Goal: Task Accomplishment & Management: Complete application form

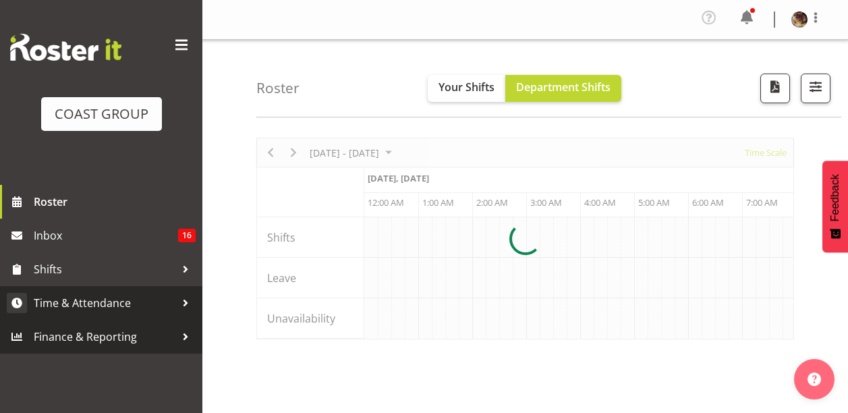
scroll to position [0, 7772]
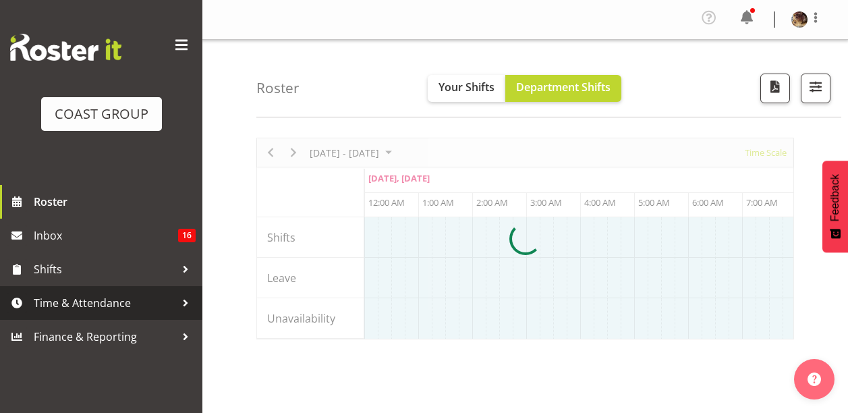
click at [88, 298] on span "Time & Attendance" at bounding box center [105, 303] width 142 height 20
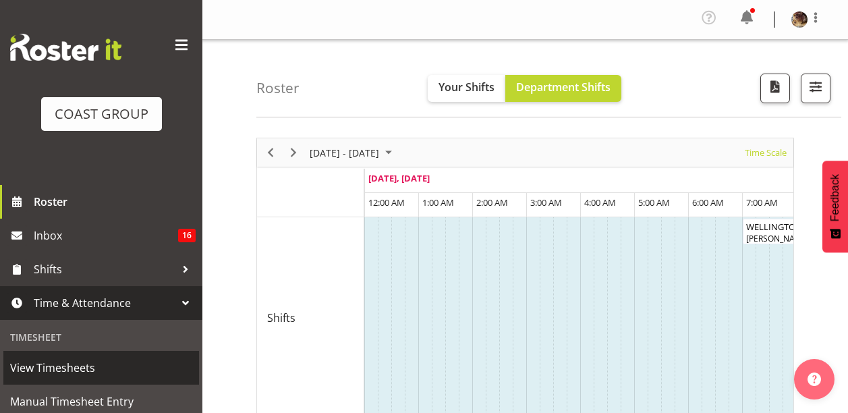
scroll to position [135, 0]
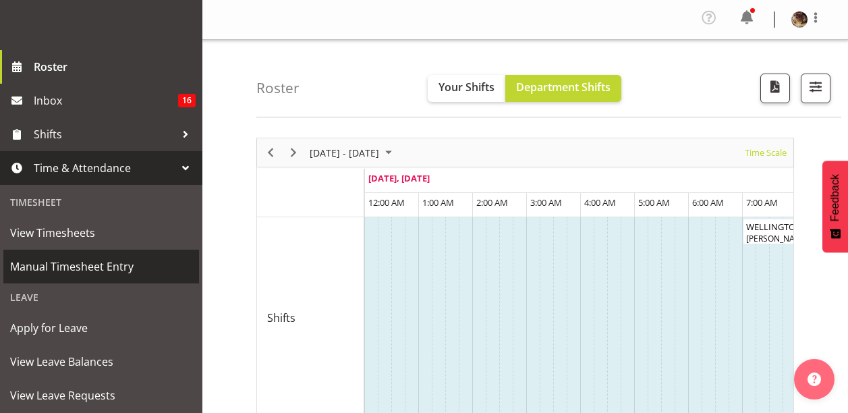
click at [78, 264] on span "Manual Timesheet Entry" at bounding box center [101, 266] width 182 height 20
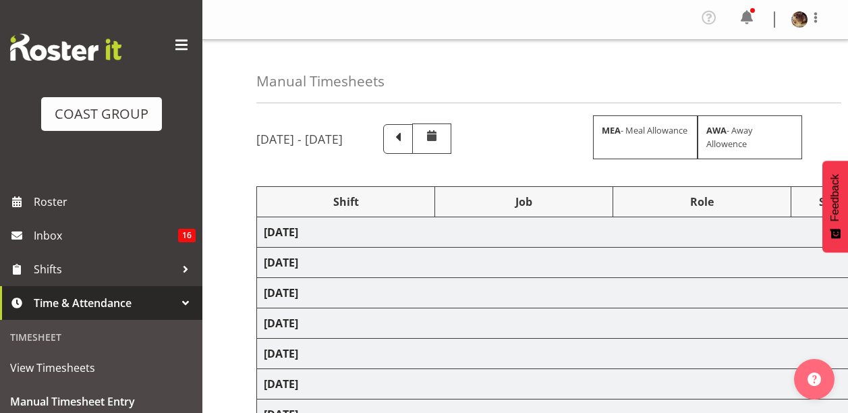
click at [173, 45] on span at bounding box center [182, 45] width 22 height 22
select select "66158"
select select "9150"
select select "17"
select select "79527"
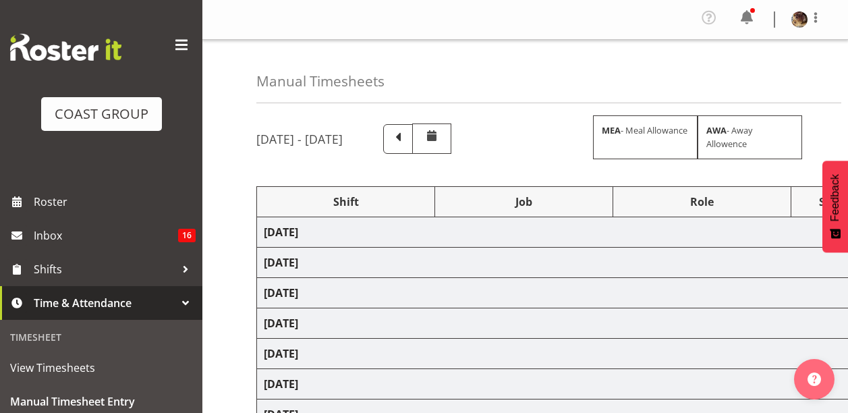
select select "55"
select select "80870"
select select "9154"
select select "81092"
select select "10566"
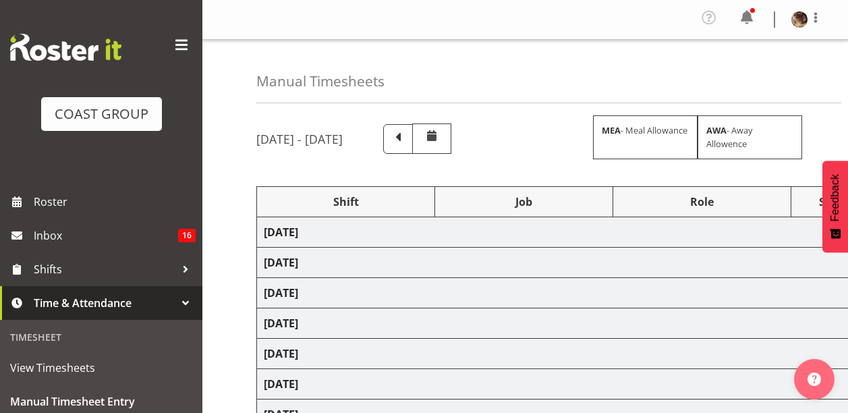
select select "80325"
select select "81092"
select select "10566"
select select "66167"
select select "9154"
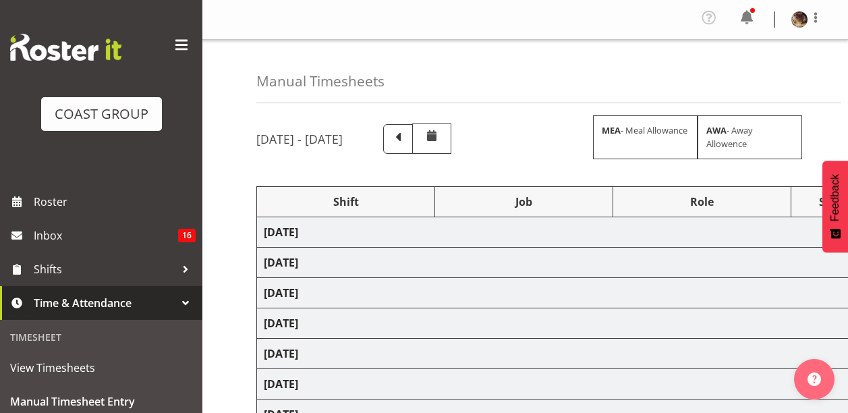
select select "81159"
select select "10577"
select select "81092"
select select "10566"
select select "77820"
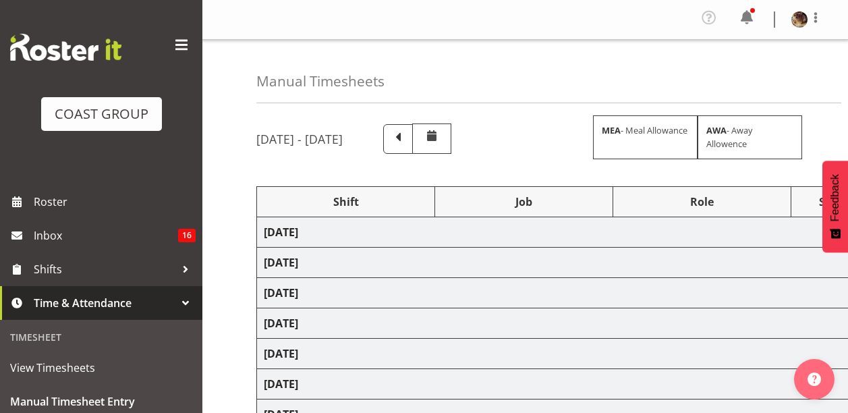
select select "10197"
select select "80429"
select select "77820"
select select "10197"
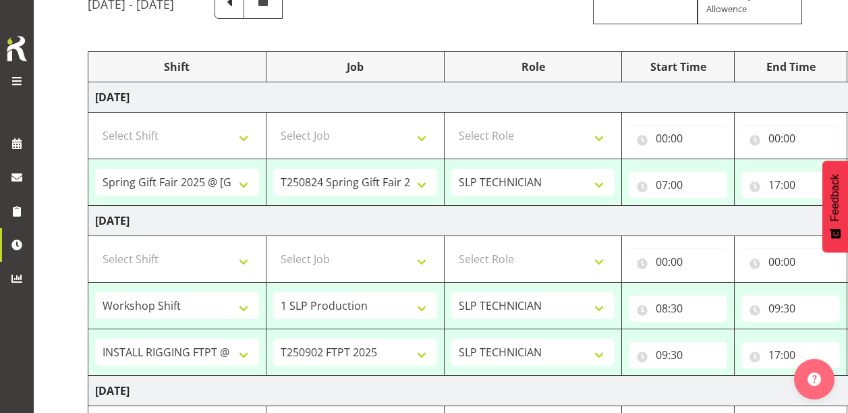
scroll to position [202, 0]
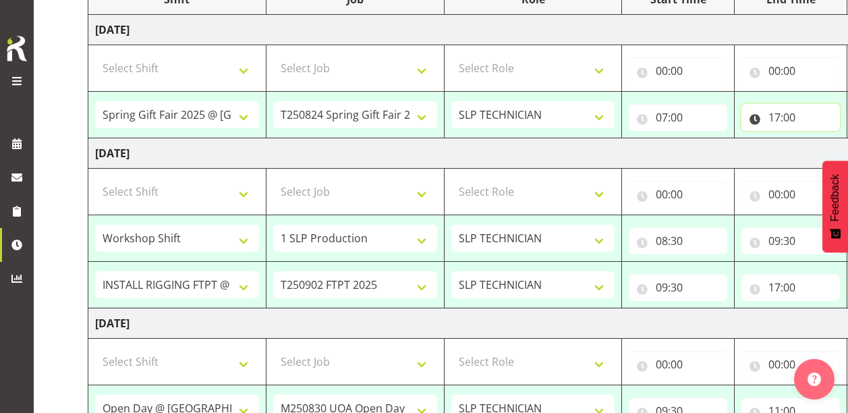
click at [787, 119] on input "17:00" at bounding box center [790, 117] width 99 height 27
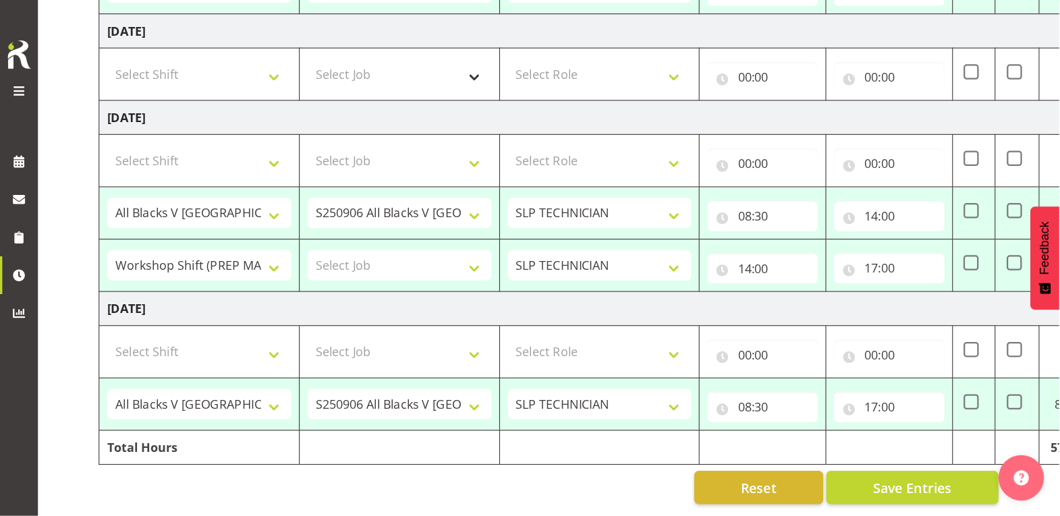
scroll to position [882, 0]
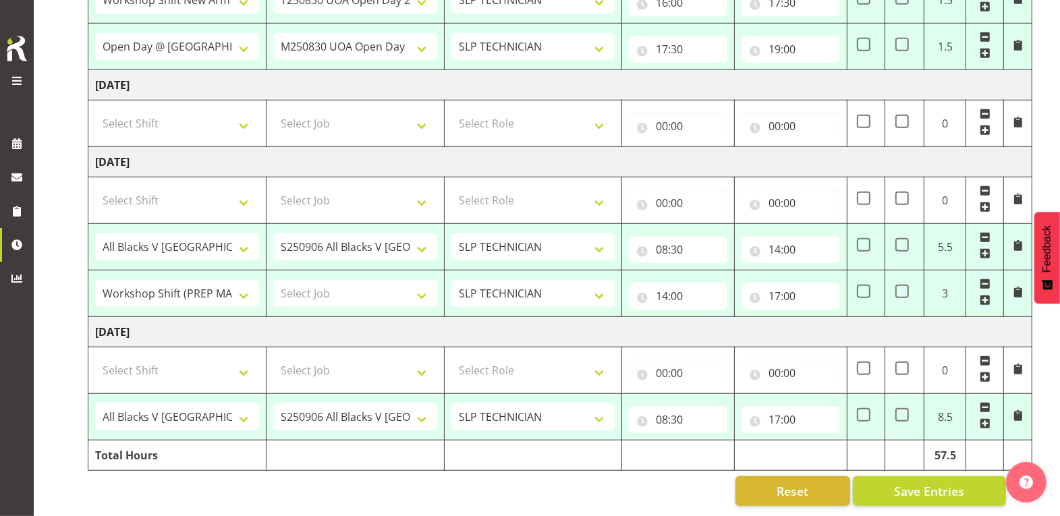
drag, startPoint x: 436, startPoint y: 0, endPoint x: 62, endPoint y: 69, distance: 380.1
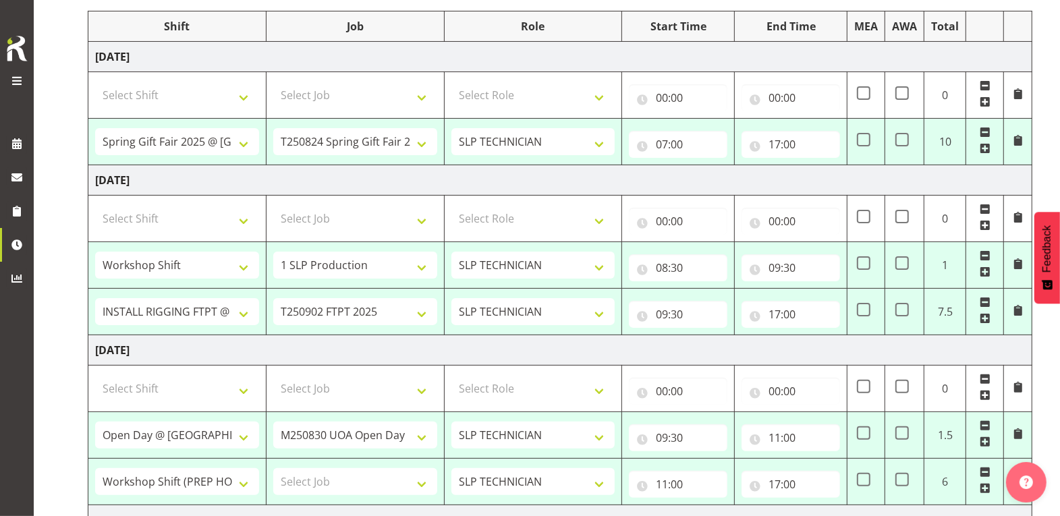
scroll to position [123, 0]
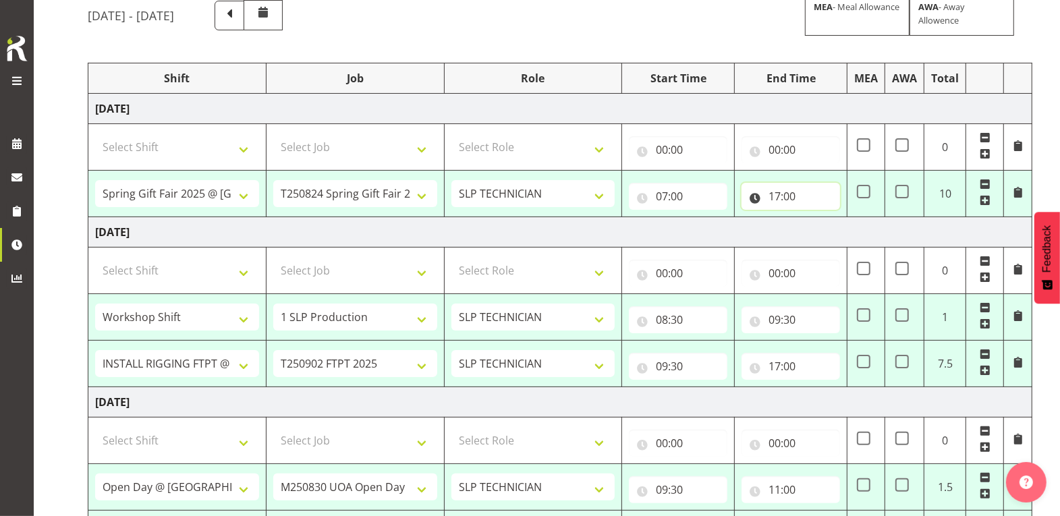
click at [784, 193] on input "17:00" at bounding box center [790, 196] width 99 height 27
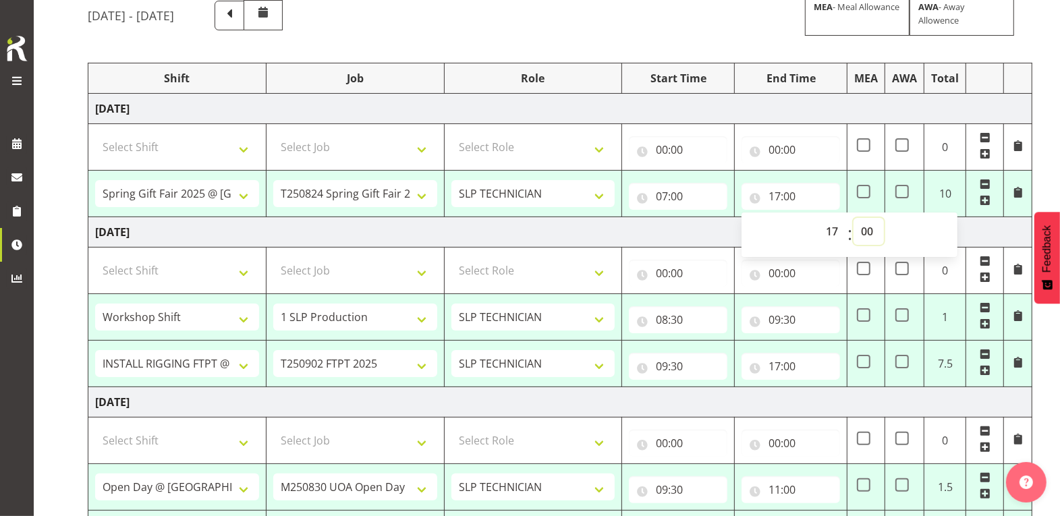
click at [847, 227] on select "00 01 02 03 04 05 06 07 08 09 10 11 12 13 14 15 16 17 18 19 20 21 22 23 24 25 2…" at bounding box center [868, 231] width 30 height 27
select select "30"
click at [847, 218] on select "00 01 02 03 04 05 06 07 08 09 10 11 12 13 14 15 16 17 18 19 20 21 22 23 24 25 2…" at bounding box center [868, 231] width 30 height 27
type input "17:30"
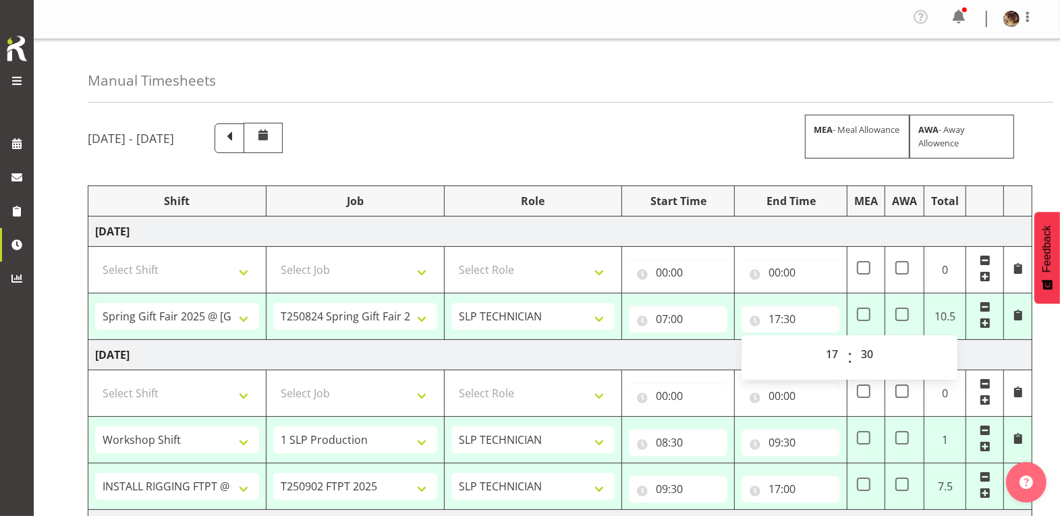
scroll to position [0, 0]
click at [710, 354] on td "[DATE]" at bounding box center [560, 356] width 944 height 30
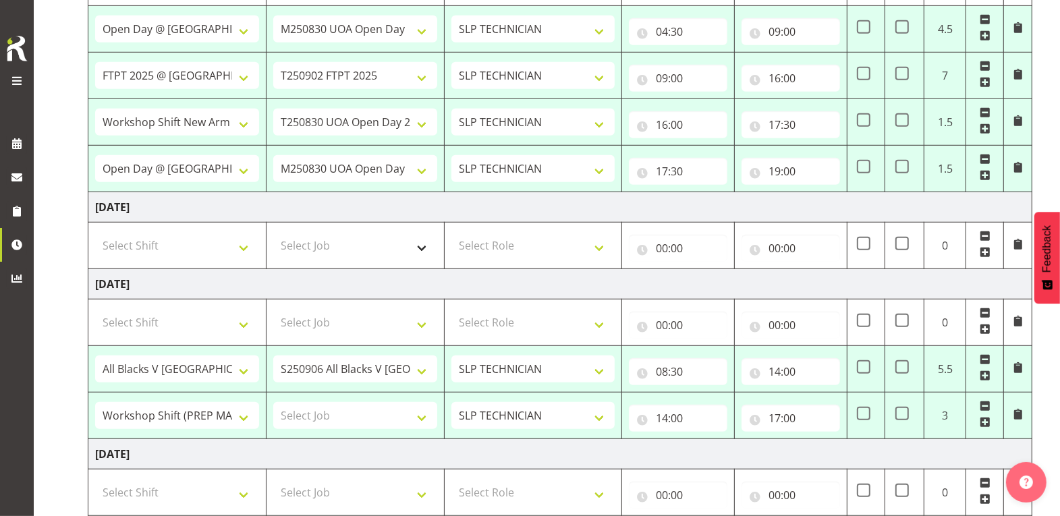
scroll to position [759, 0]
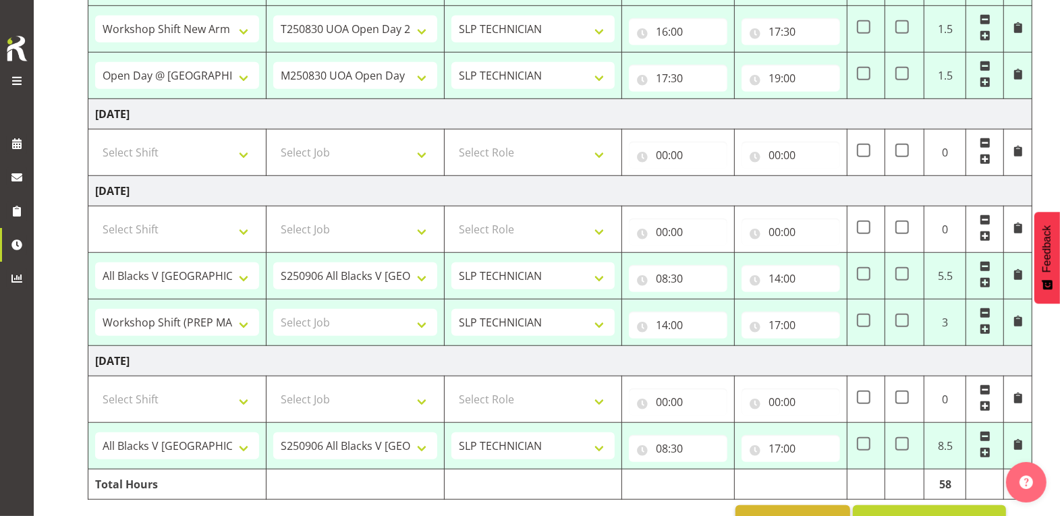
scroll to position [882, 0]
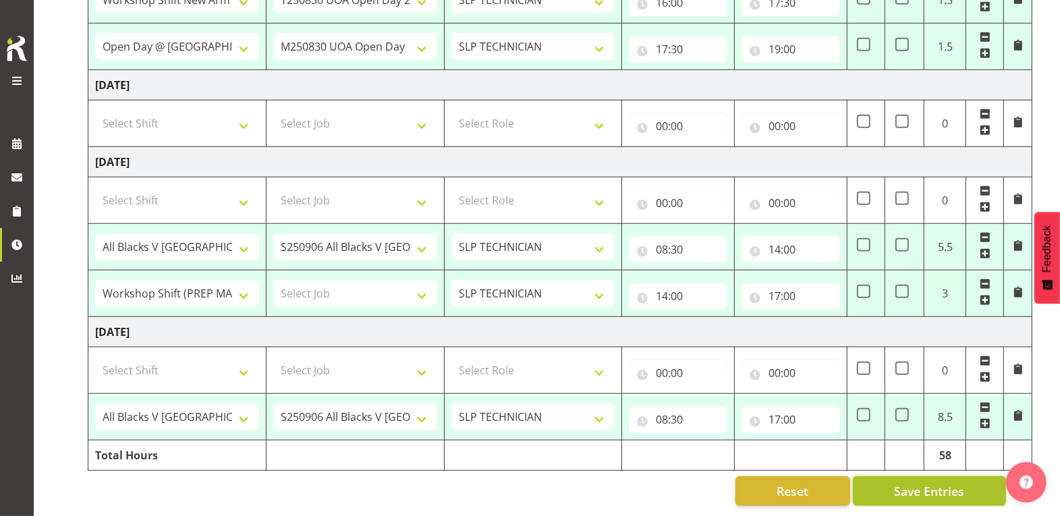
click at [847, 412] on span "Save Entries" at bounding box center [929, 491] width 70 height 18
select select "66158"
select select "9150"
type input "07:00"
type input "17:30"
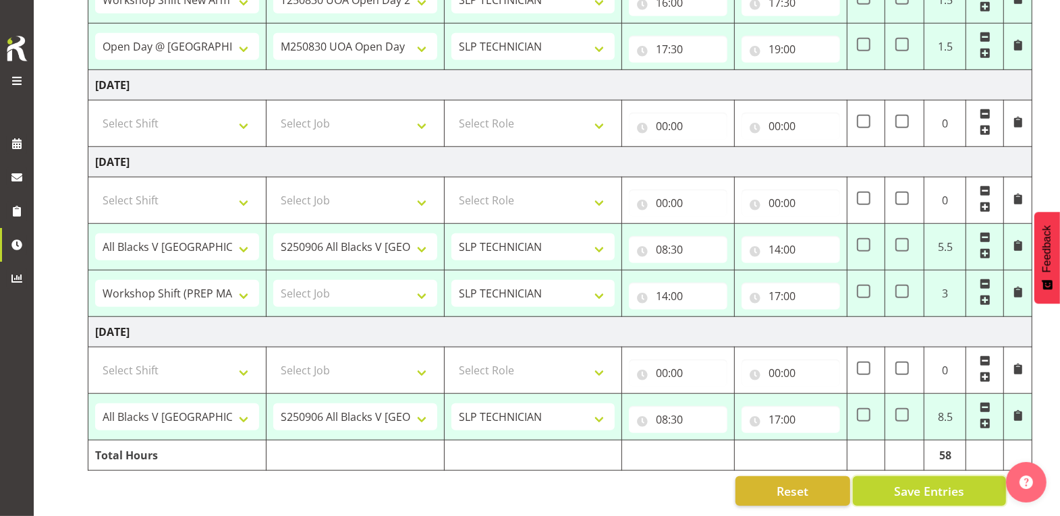
select select "79527"
select select "55"
type input "08:30"
type input "09:30"
select select "80870"
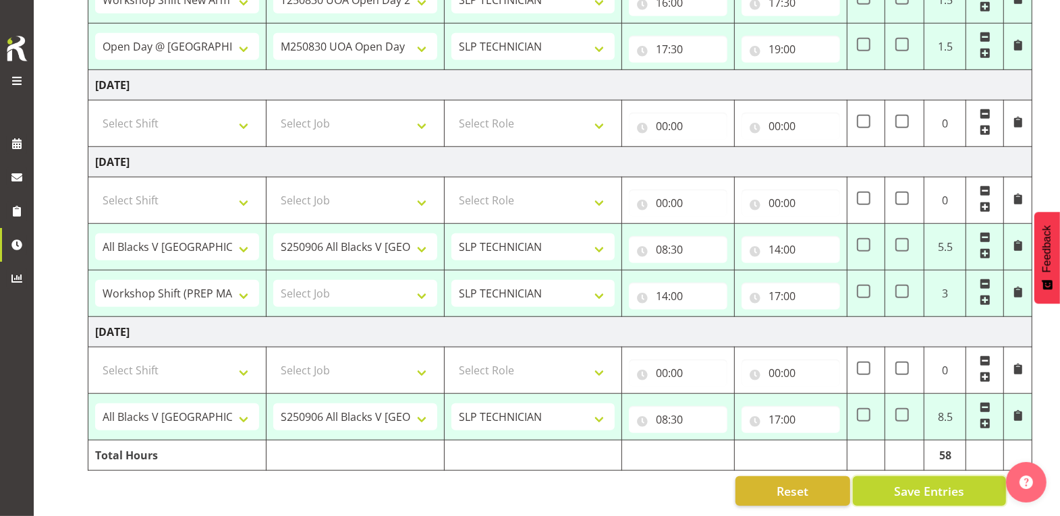
select select "9154"
type input "09:30"
type input "17:00"
select select "81092"
select select "10566"
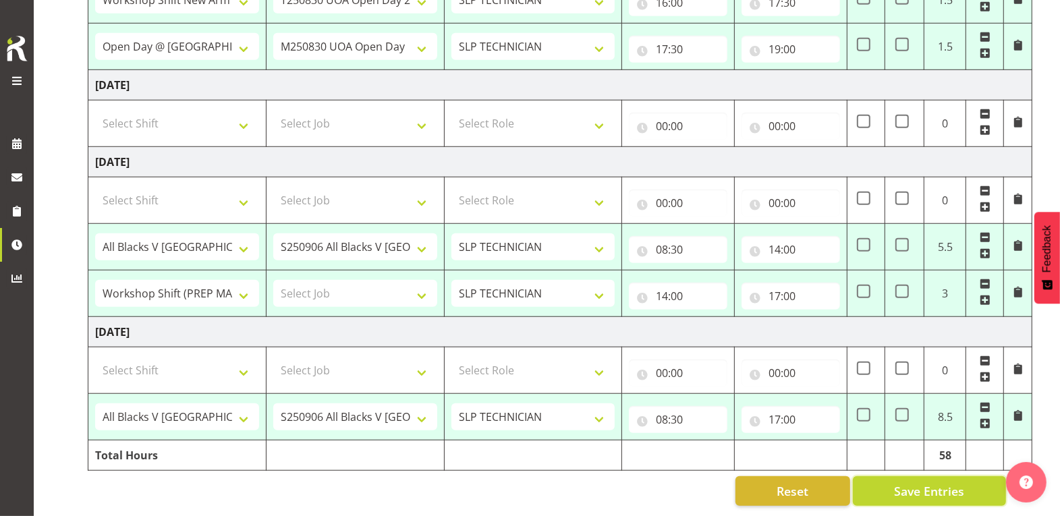
type input "09:30"
type input "11:00"
select select "80325"
type input "11:00"
type input "17:00"
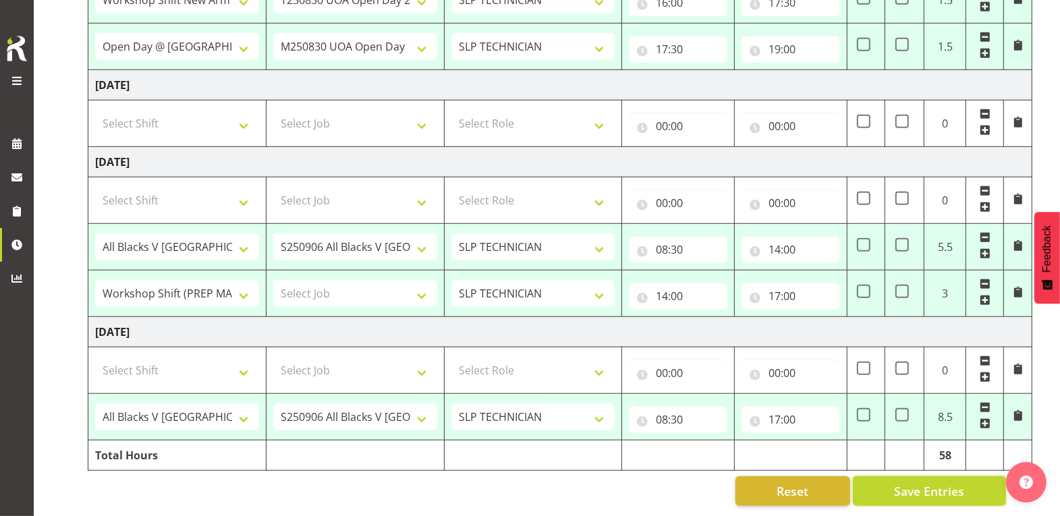
select select "81092"
select select "10566"
type input "04:30"
type input "09:00"
select select "66167"
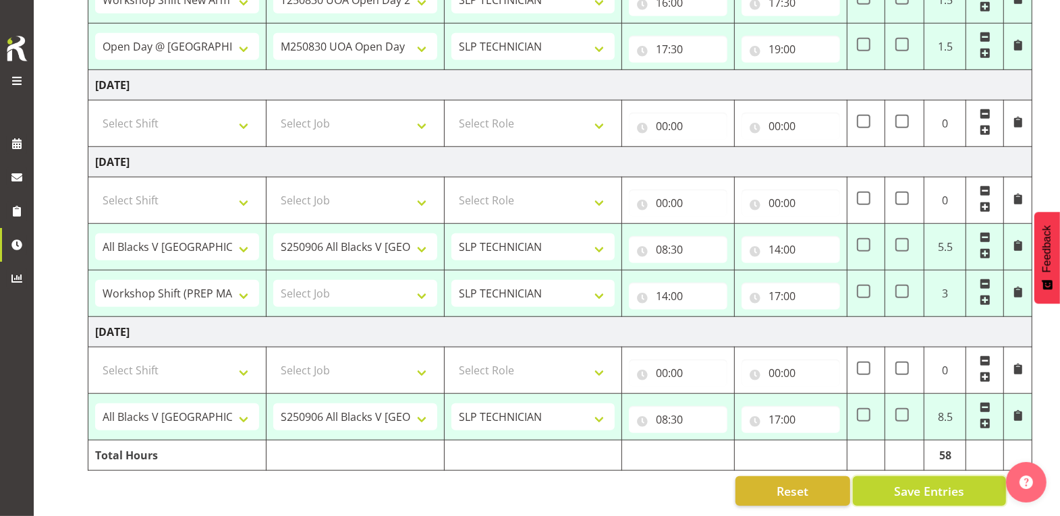
select select "9154"
type input "09:00"
type input "16:00"
select select "81159"
select select "10577"
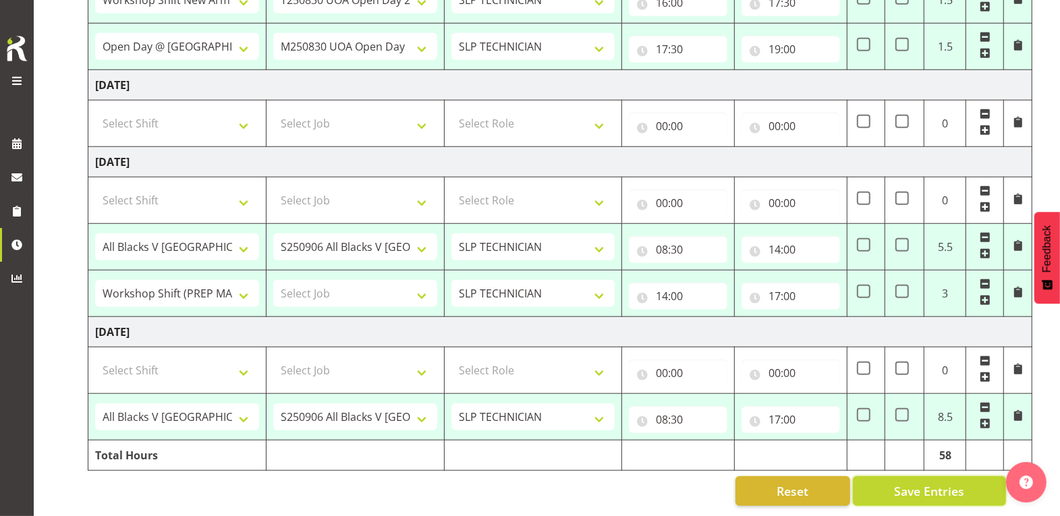
type input "16:00"
type input "17:30"
select select "81092"
select select "10566"
type input "17:30"
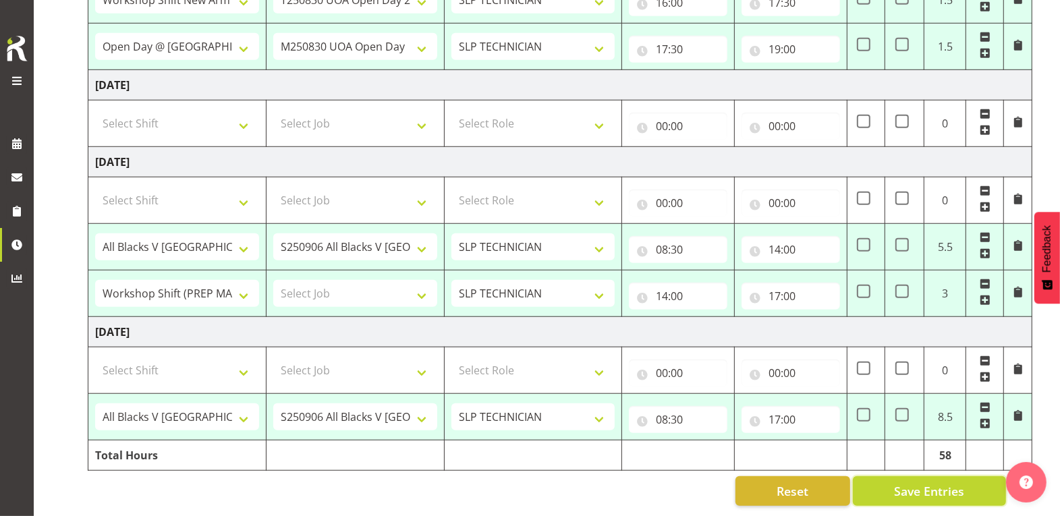
type input "19:00"
select select "77820"
select select "10197"
type input "08:30"
type input "14:00"
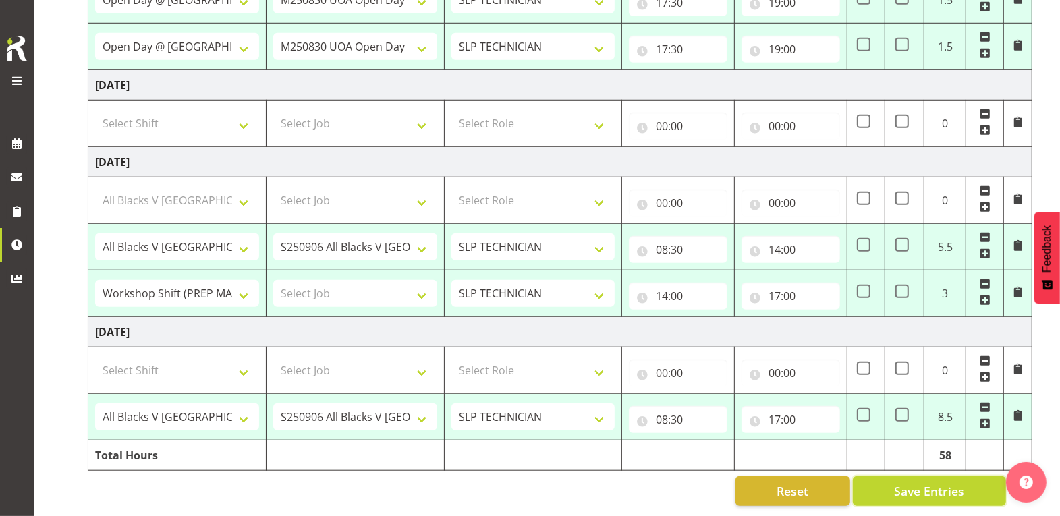
select select "80429"
type input "14:00"
type input "17:00"
select select "77820"
select select "10197"
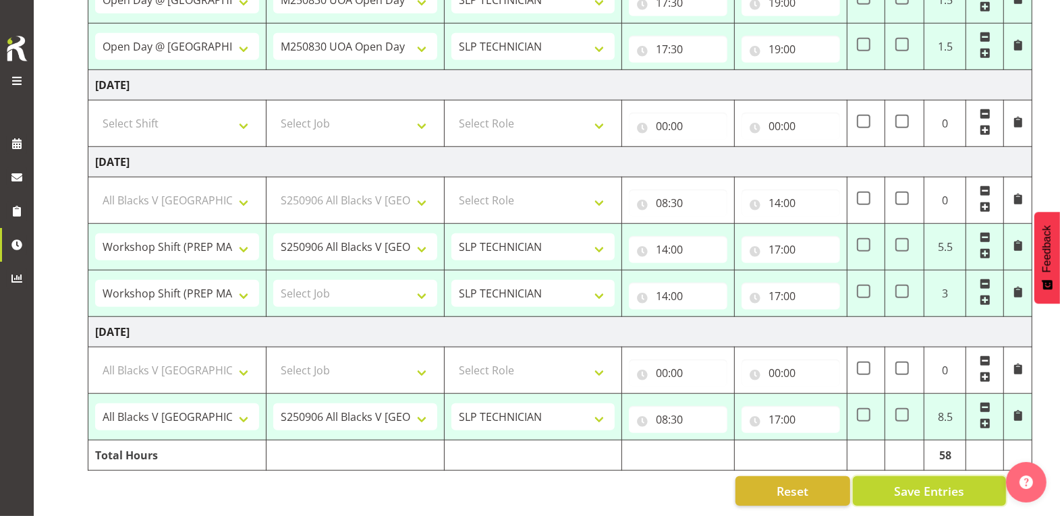
type input "08:30"
type input "09:00"
select select
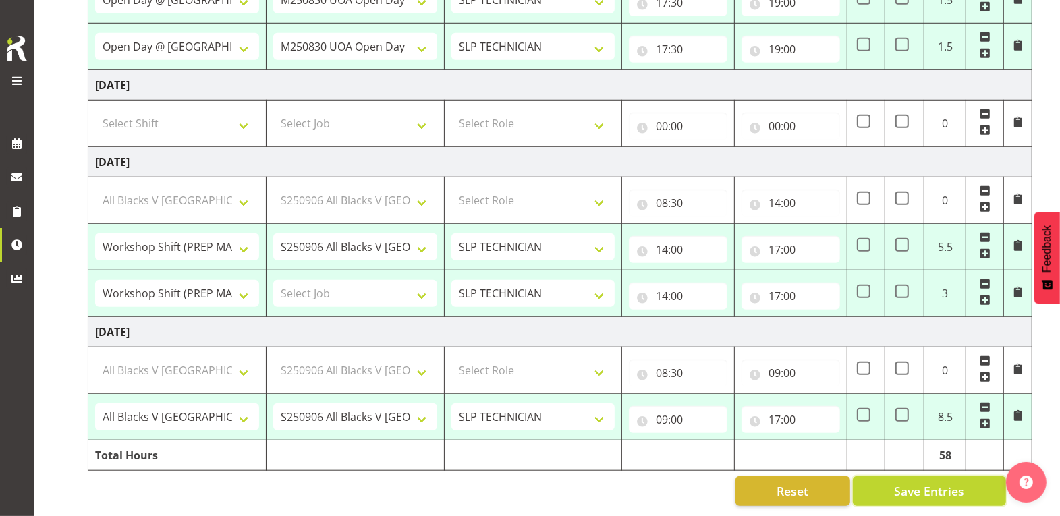
select select "79527"
select select "55"
select select "80870"
select select "9154"
select select "81092"
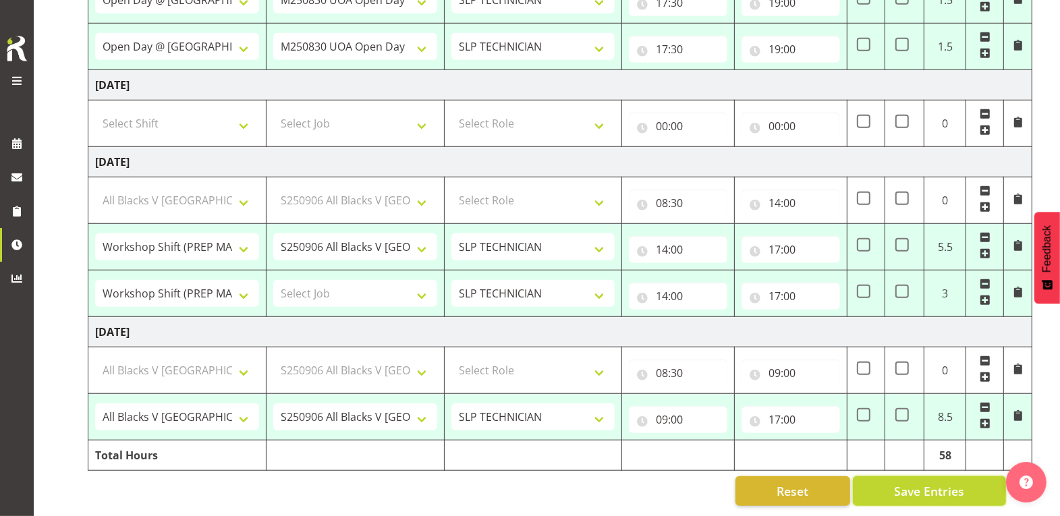
select select "10566"
select select "80325"
select select "81092"
select select "10566"
select select "66167"
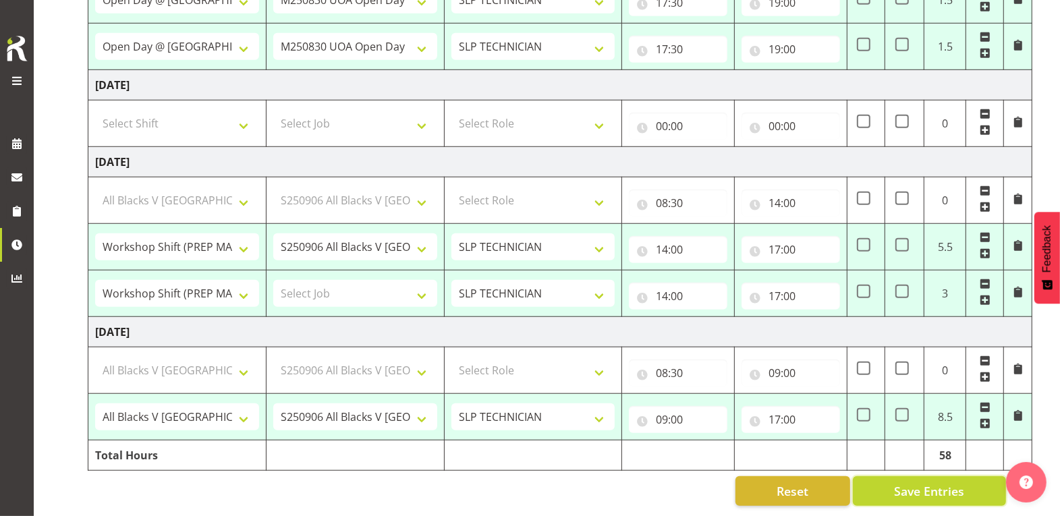
select select "9154"
select select "81159"
select select "10577"
select select "81092"
select select "10566"
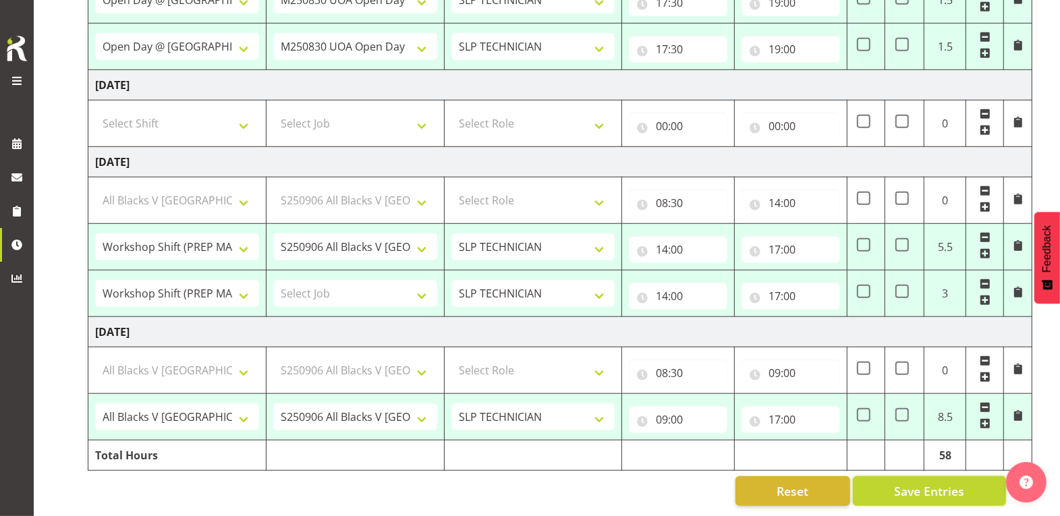
select select "77820"
select select "10197"
select select "80429"
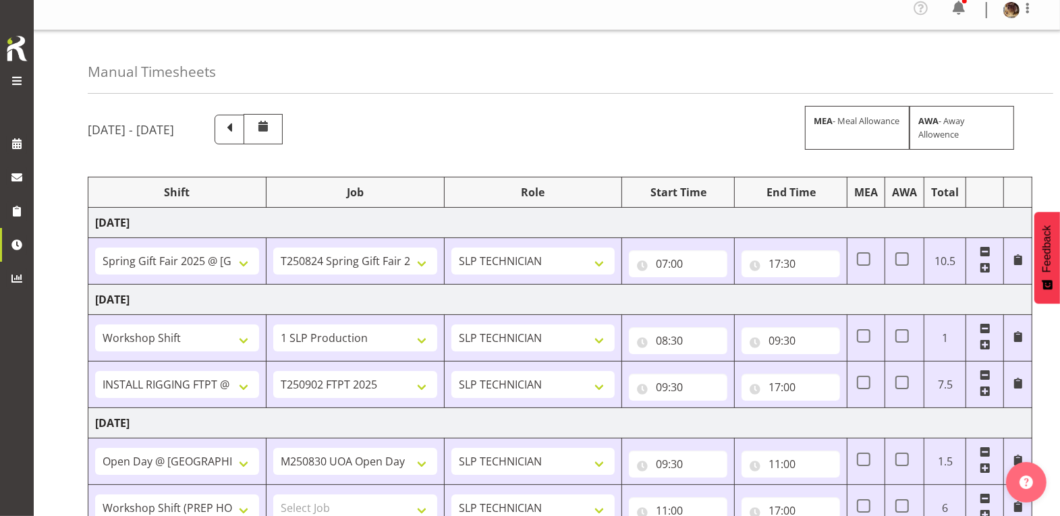
scroll to position [0, 0]
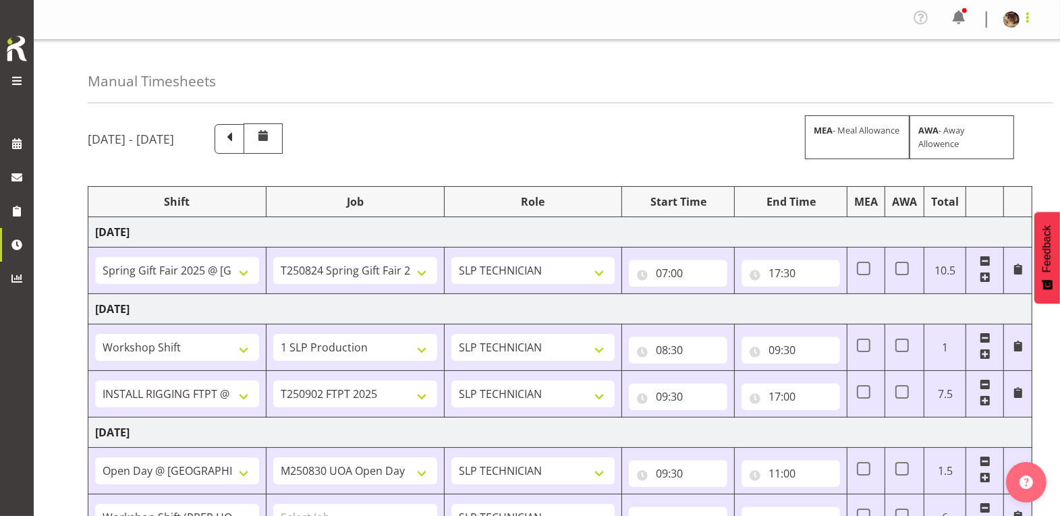
click at [847, 22] on span at bounding box center [1027, 17] width 16 height 16
click at [847, 72] on link "Log Out" at bounding box center [971, 74] width 130 height 24
